Goal: Task Accomplishment & Management: Complete application form

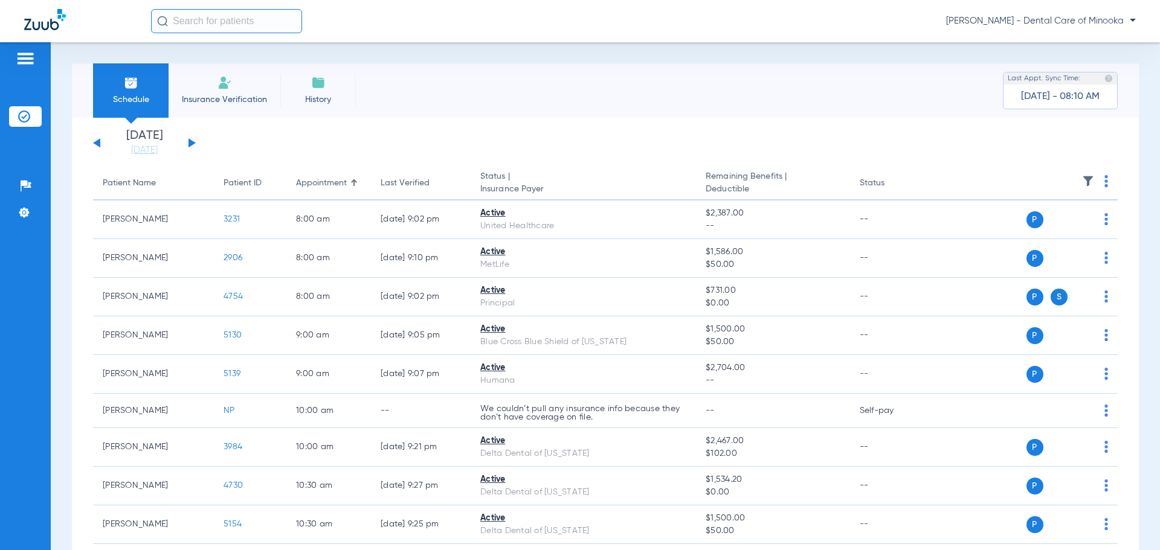
click at [227, 94] on span "Insurance Verification" at bounding box center [225, 100] width 94 height 12
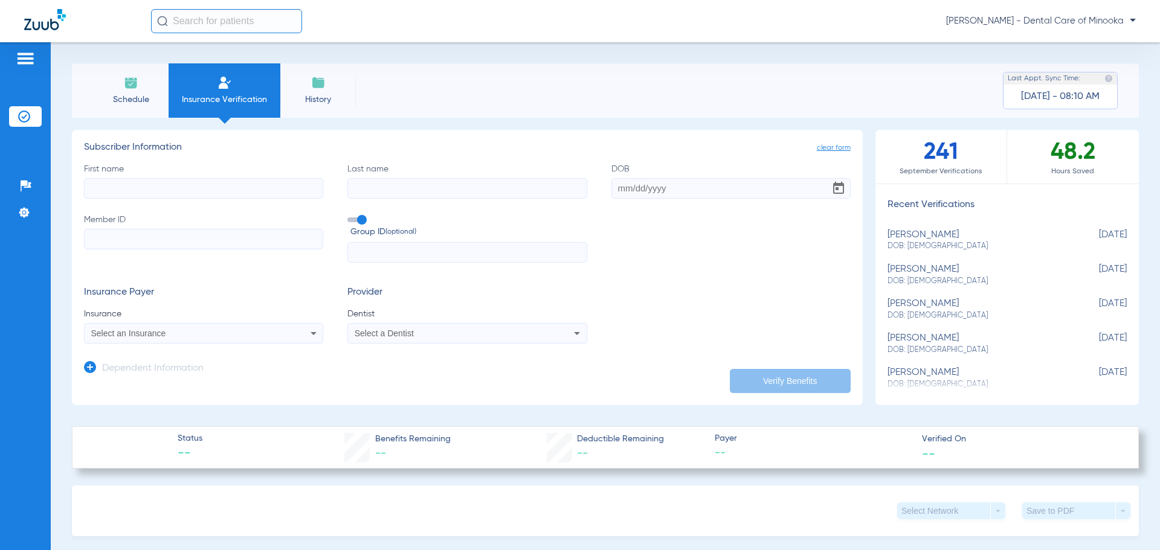
click at [228, 189] on input "First name" at bounding box center [203, 188] width 239 height 21
type input "Adam"
type input "Ayyad"
type input "07/22/1990"
click at [121, 230] on input "Member ID" at bounding box center [203, 239] width 239 height 21
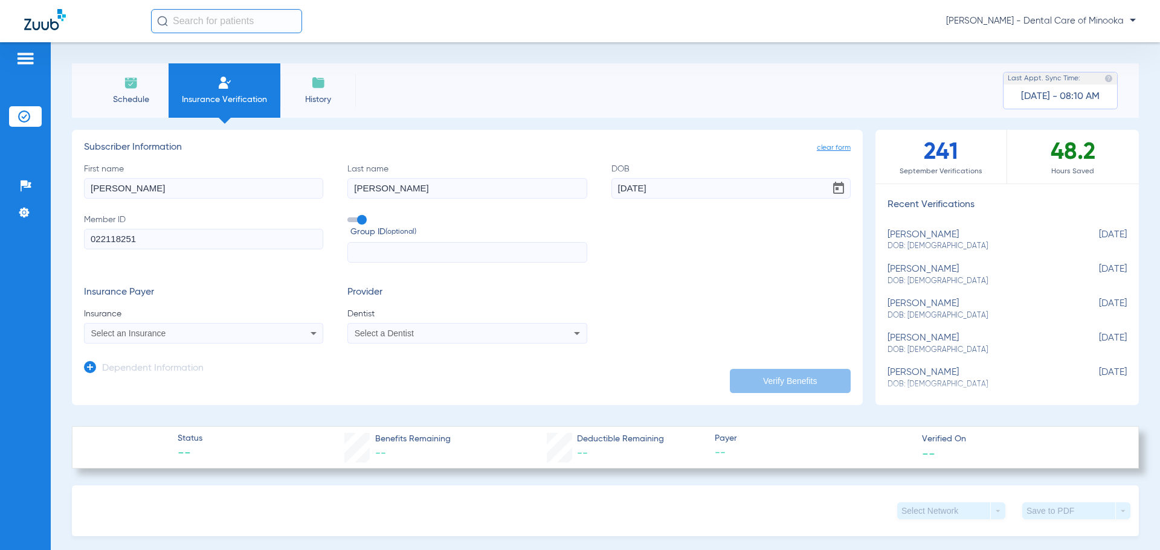
type input "022118251"
click at [396, 249] on input "text" at bounding box center [466, 252] width 239 height 21
type input "960642"
click at [311, 335] on icon at bounding box center [314, 333] width 6 height 3
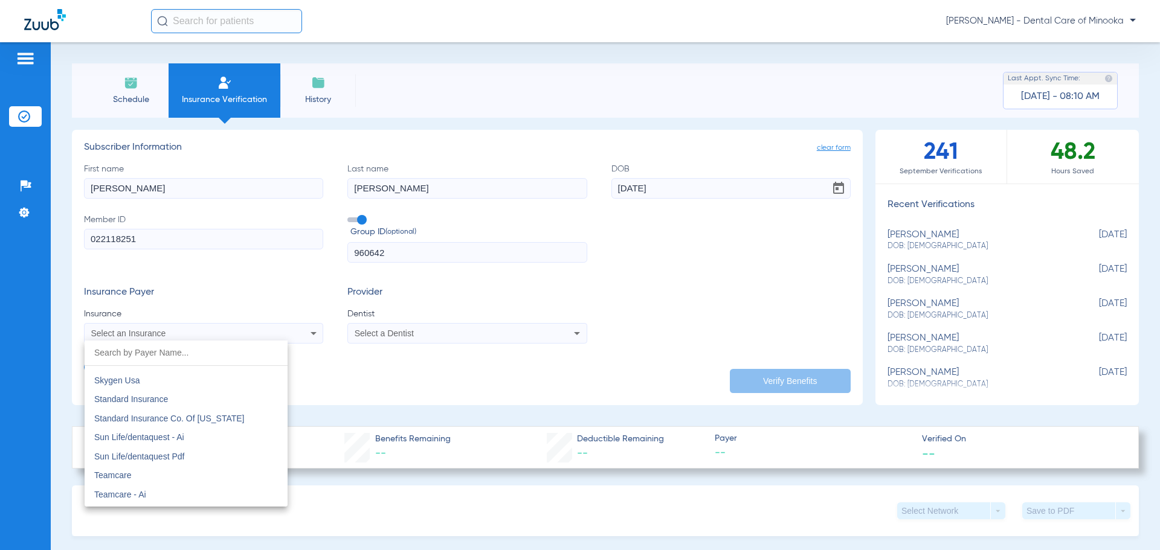
scroll to position [6539, 0]
click at [156, 478] on span "Sun Life/dentaquest Pdf" at bounding box center [139, 479] width 90 height 10
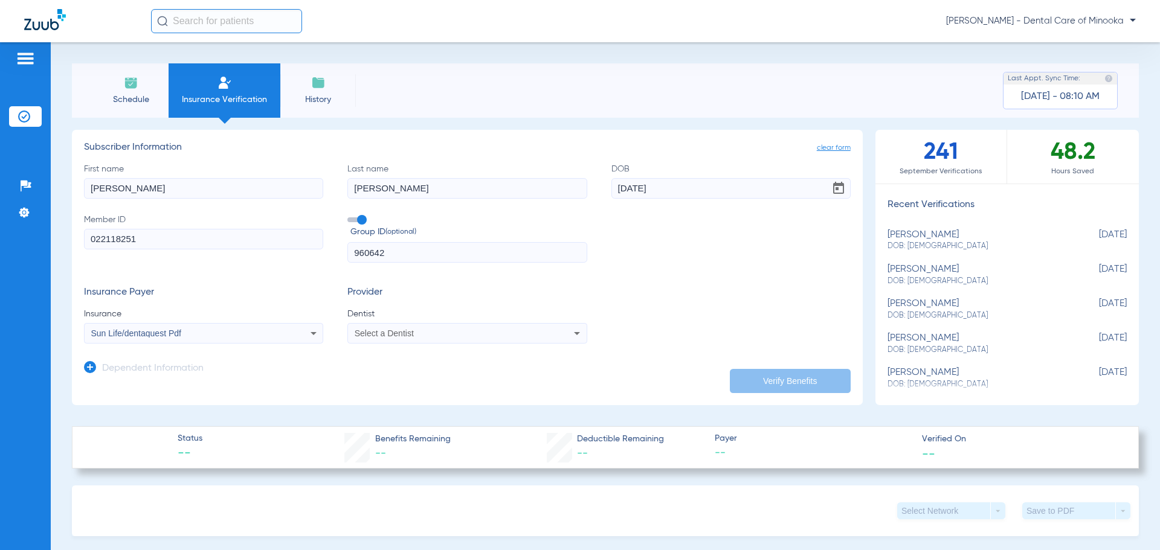
click at [570, 337] on icon at bounding box center [577, 333] width 14 height 14
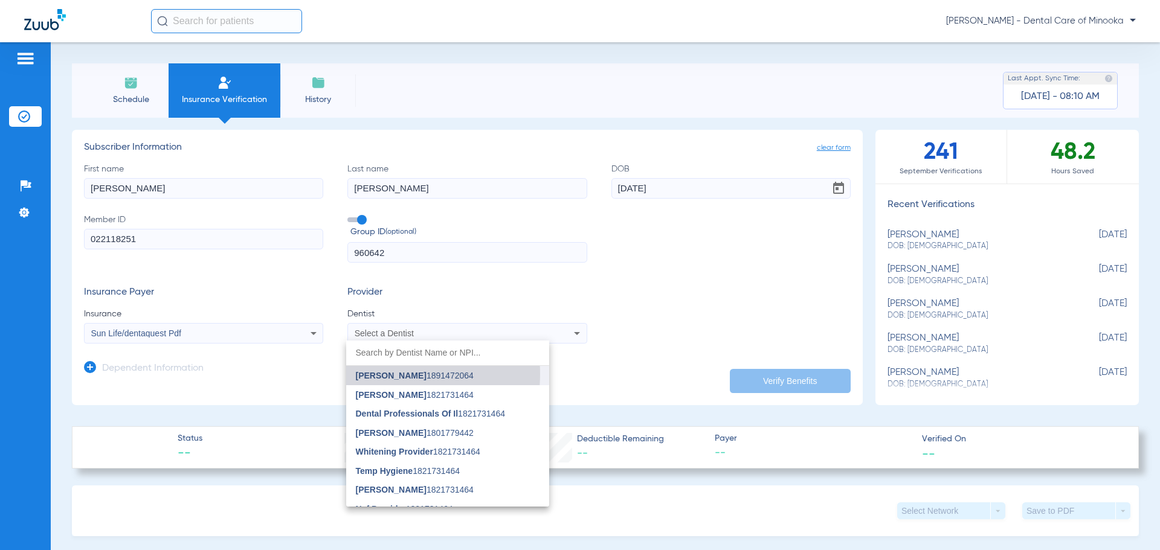
click at [385, 374] on span "Rohail Bhurgri" at bounding box center [391, 376] width 71 height 10
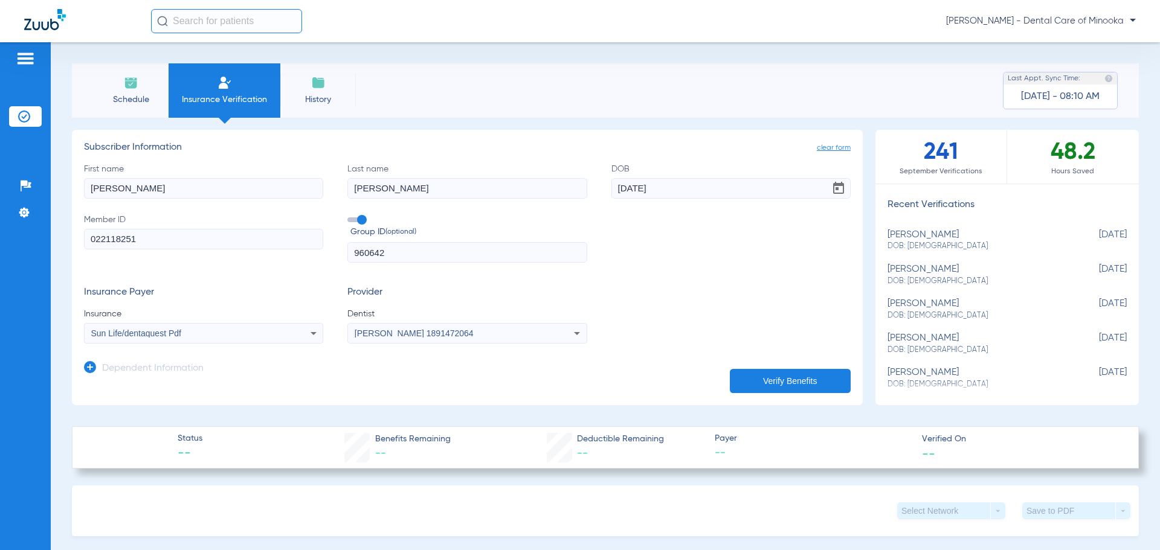
click at [775, 378] on button "Verify Benefits" at bounding box center [790, 381] width 121 height 24
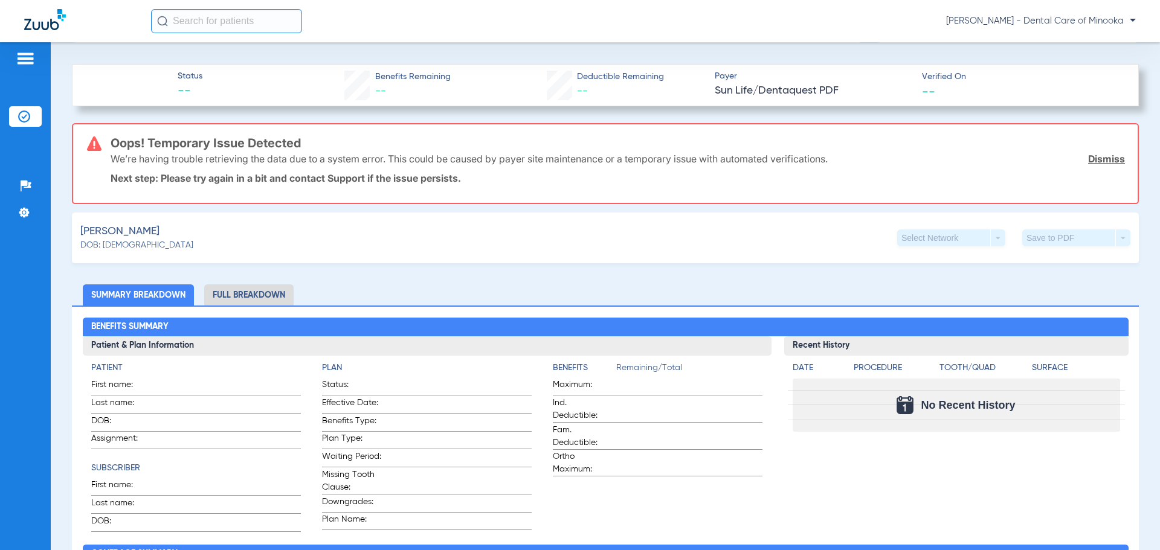
scroll to position [0, 0]
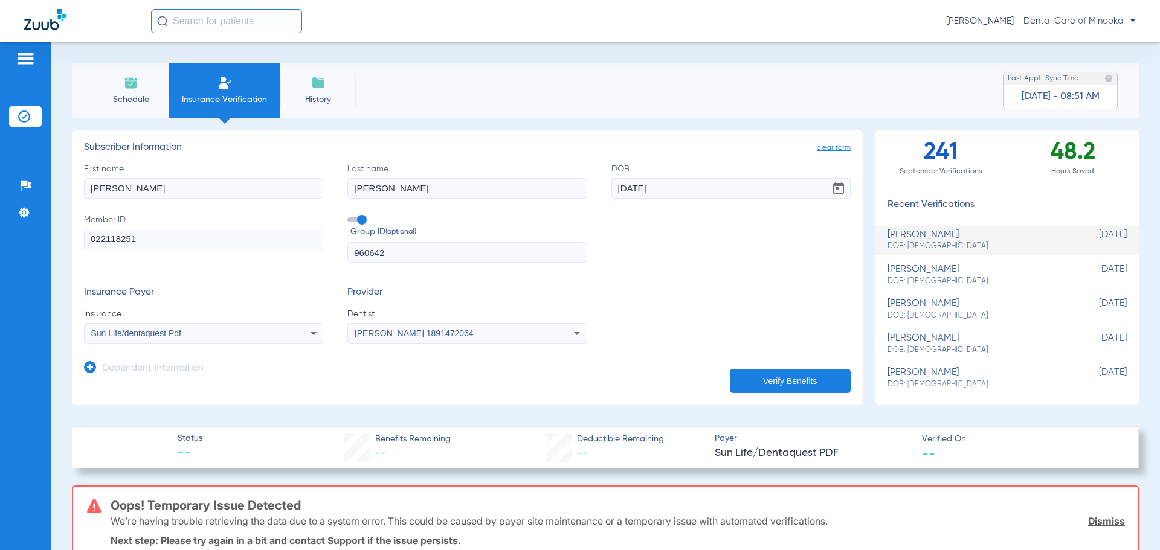
click at [465, 49] on div "Schedule Insurance Verification History Last Appt. Sync Time: Today - 08:51 AM …" at bounding box center [605, 296] width 1109 height 508
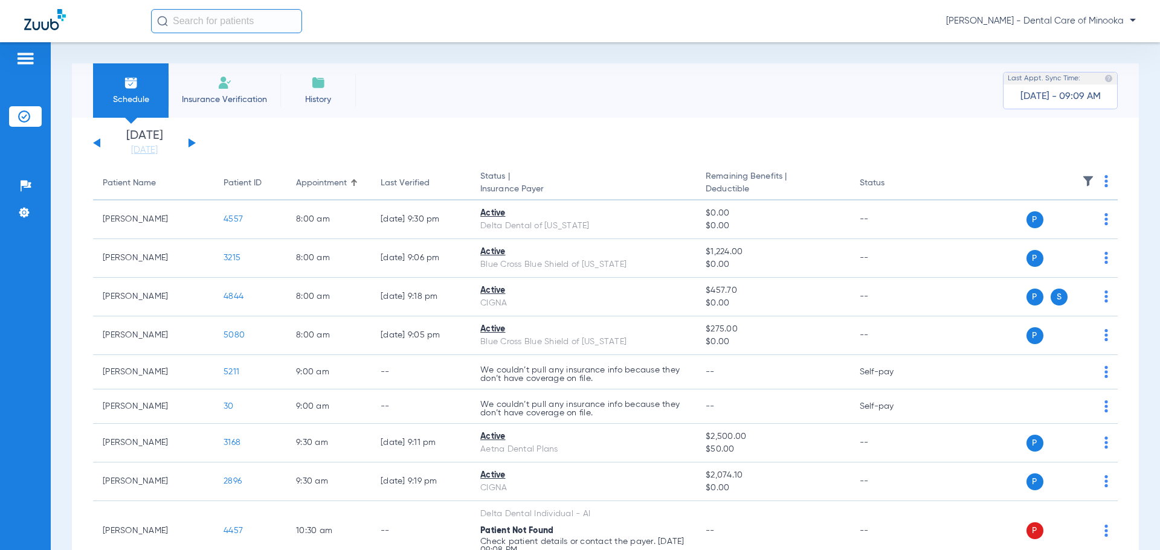
click at [192, 138] on div "[DATE] [DATE] [DATE] [DATE] [DATE] [DATE] [DATE] [DATE] [DATE] [DATE] [DATE] [D…" at bounding box center [144, 143] width 103 height 27
click at [190, 143] on button at bounding box center [191, 142] width 7 height 9
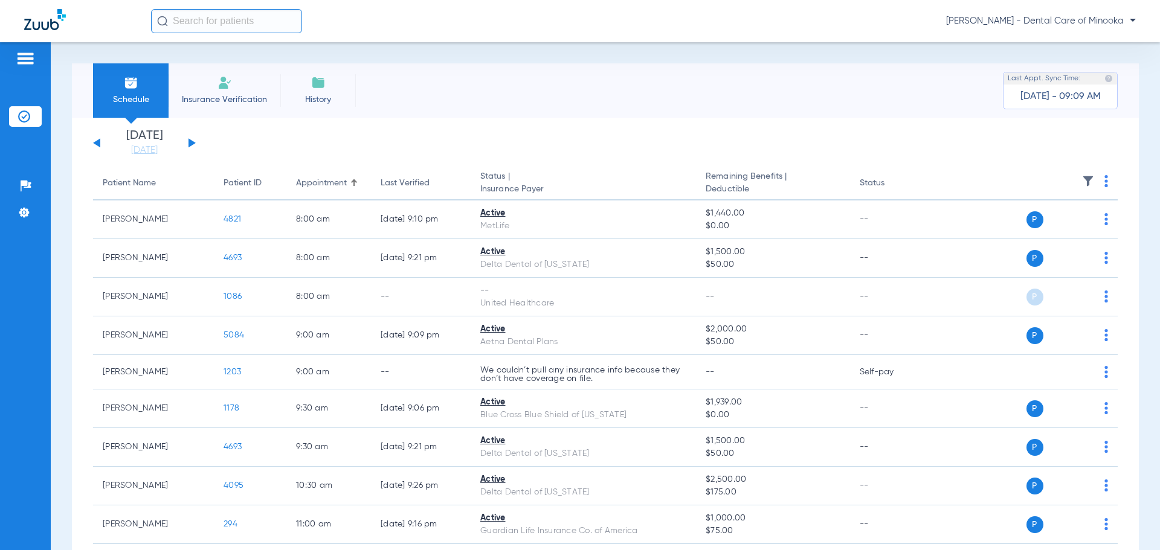
click at [190, 143] on button at bounding box center [191, 142] width 7 height 9
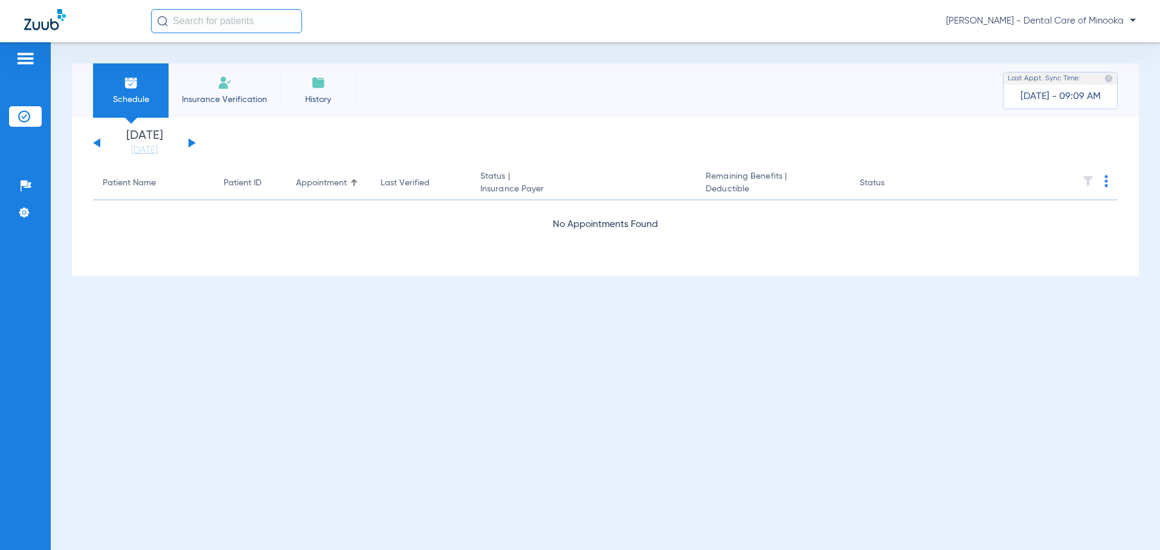
click at [190, 143] on button at bounding box center [191, 142] width 7 height 9
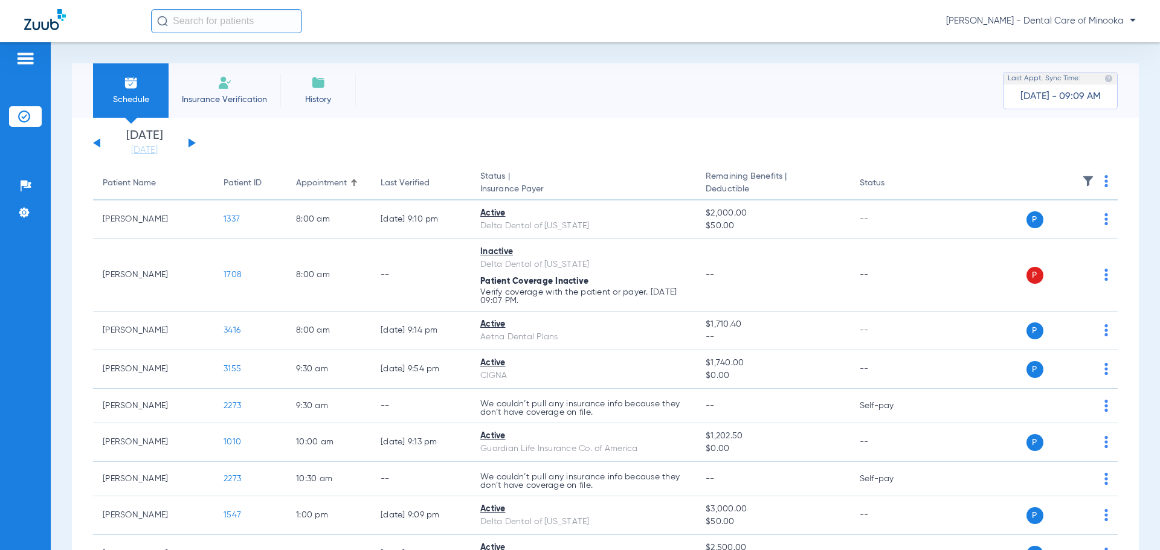
click at [190, 143] on button at bounding box center [191, 142] width 7 height 9
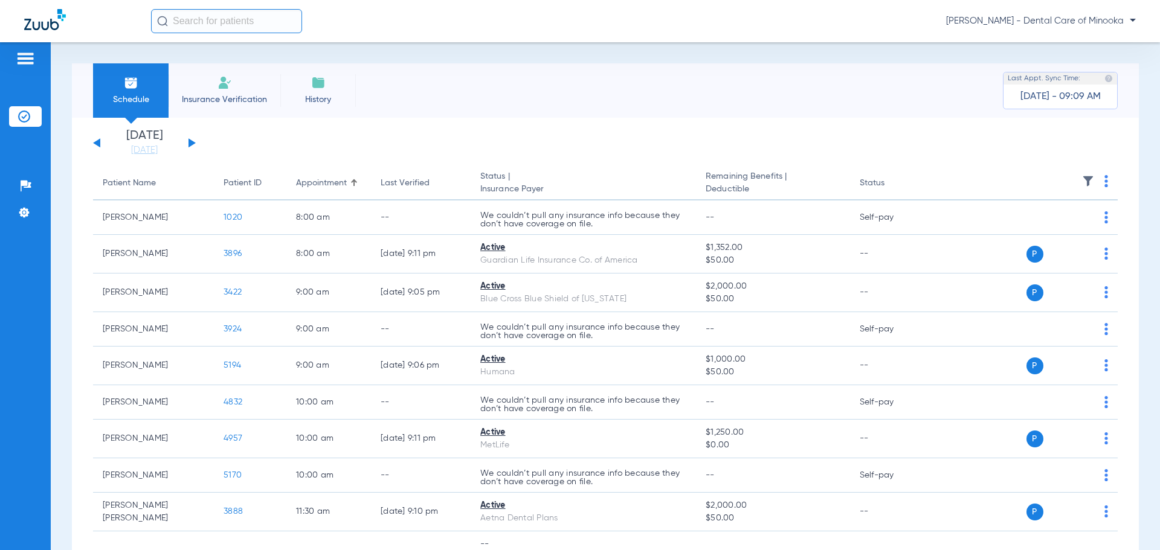
click at [190, 143] on button at bounding box center [191, 142] width 7 height 9
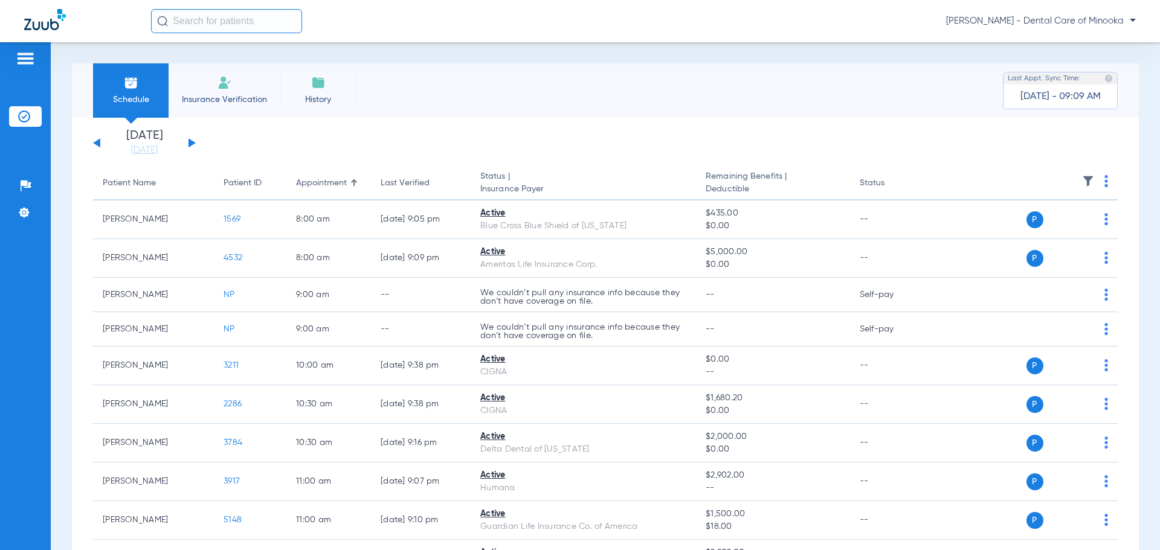
click at [190, 143] on button at bounding box center [191, 142] width 7 height 9
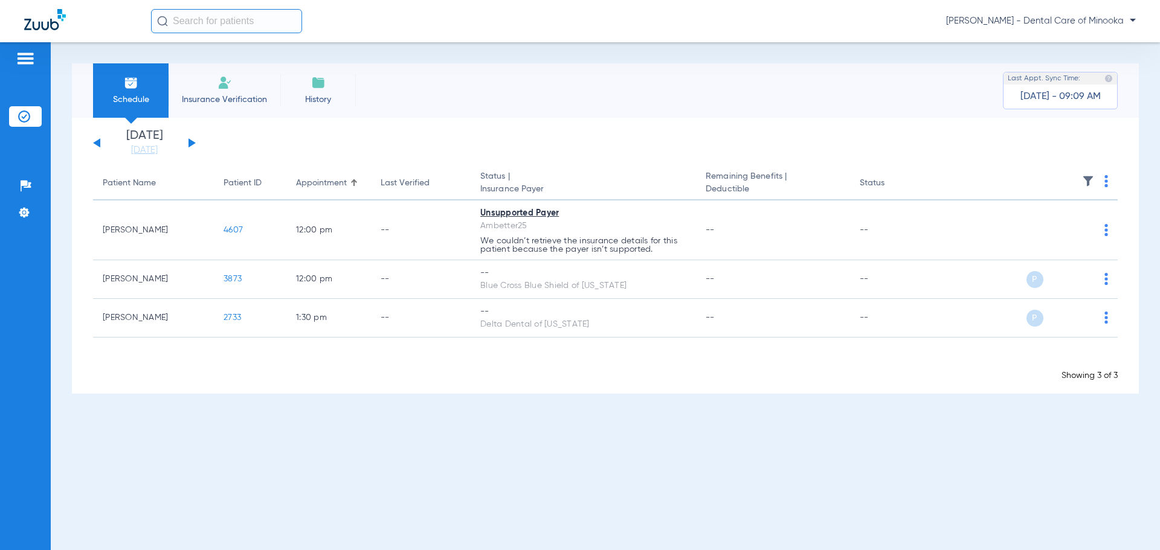
click at [190, 143] on button at bounding box center [191, 142] width 7 height 9
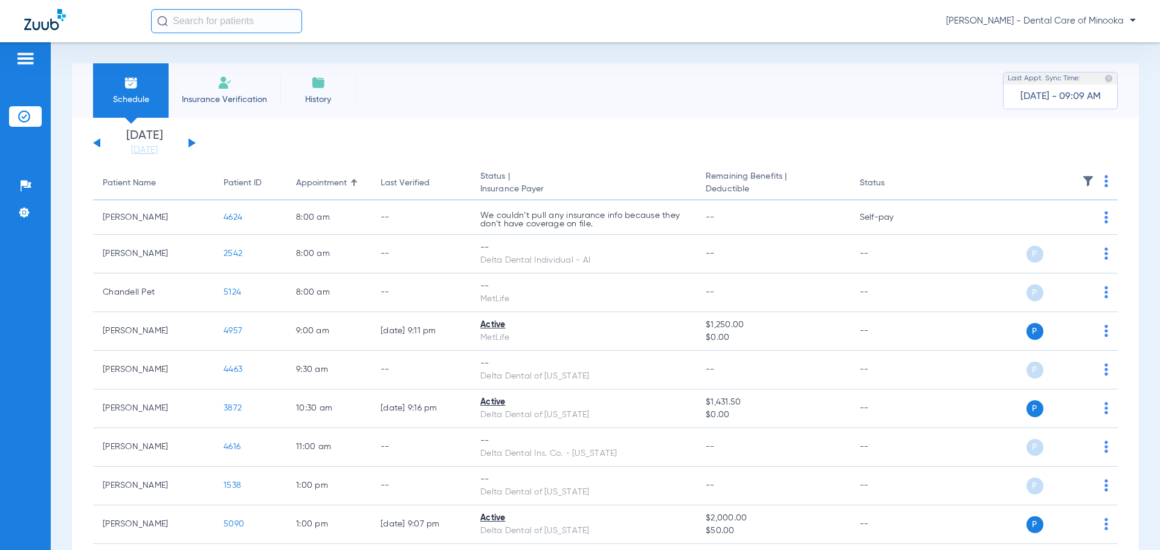
click at [190, 143] on button at bounding box center [191, 142] width 7 height 9
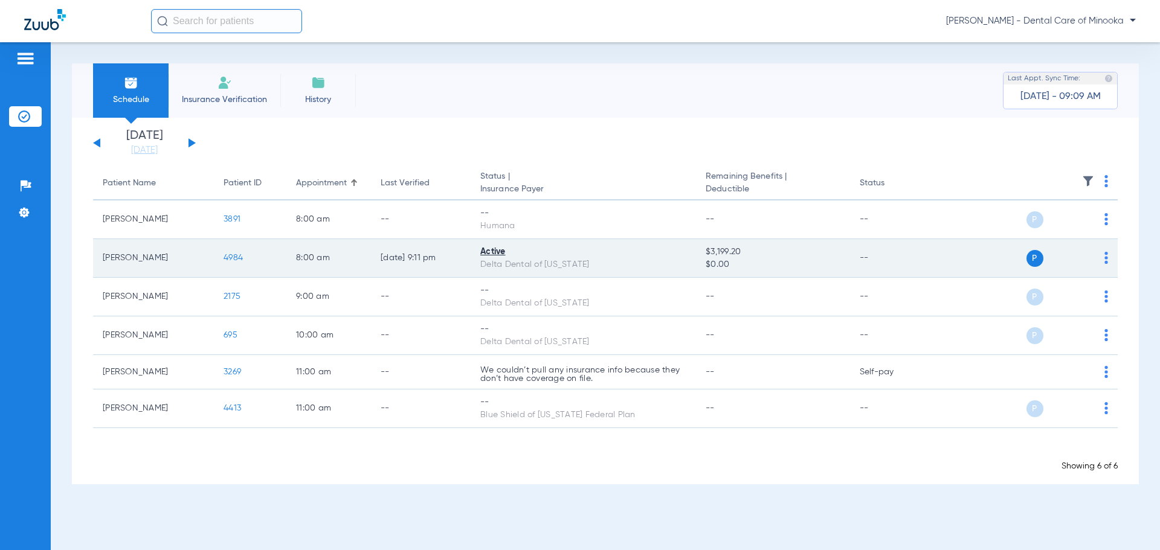
click at [492, 253] on div "Active" at bounding box center [583, 252] width 206 height 13
click at [1034, 254] on span "P" at bounding box center [1034, 258] width 17 height 17
click at [485, 264] on div "Delta Dental of [US_STATE]" at bounding box center [583, 265] width 206 height 13
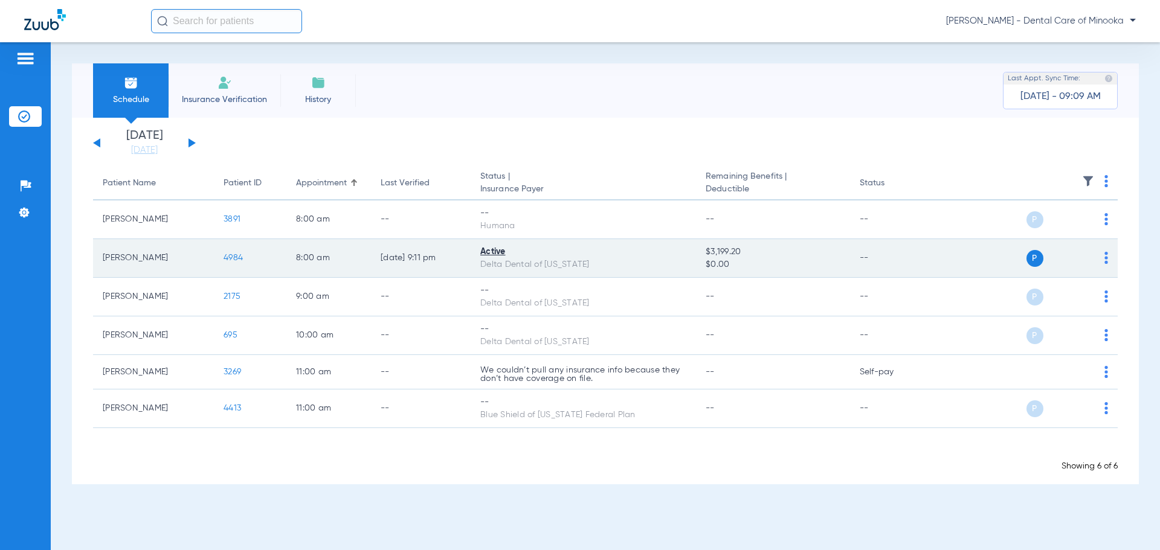
click at [485, 264] on div "Delta Dental of [US_STATE]" at bounding box center [583, 265] width 206 height 13
click at [747, 265] on span "$0.00" at bounding box center [773, 265] width 134 height 13
click at [1104, 259] on img at bounding box center [1106, 258] width 4 height 12
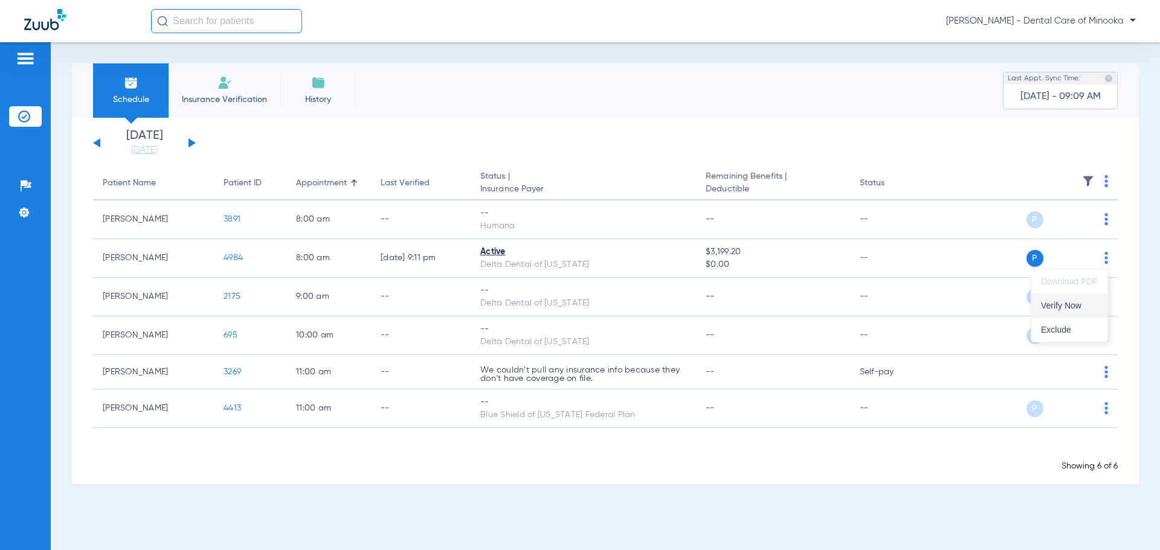
click at [1073, 307] on span "Verify Now" at bounding box center [1069, 305] width 57 height 8
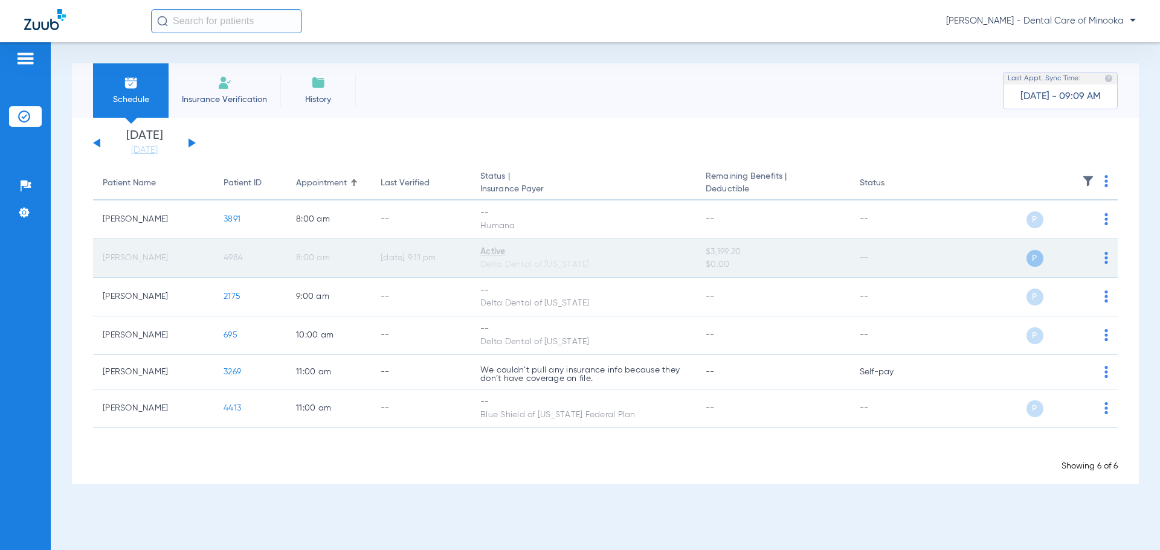
click at [147, 259] on td "[PERSON_NAME]" at bounding box center [153, 258] width 121 height 39
